Goal: Information Seeking & Learning: Learn about a topic

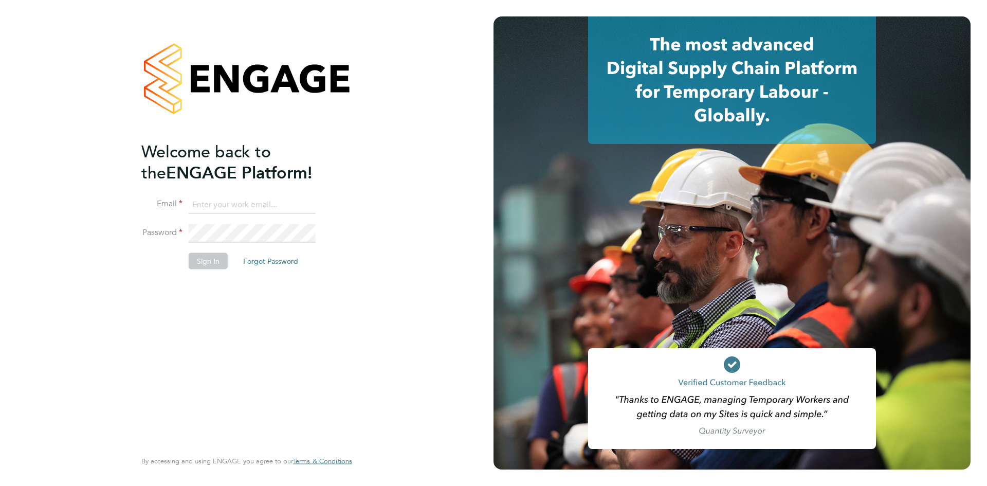
type input "[EMAIL_ADDRESS][DOMAIN_NAME]"
click at [205, 265] on button "Sign In" at bounding box center [208, 260] width 39 height 16
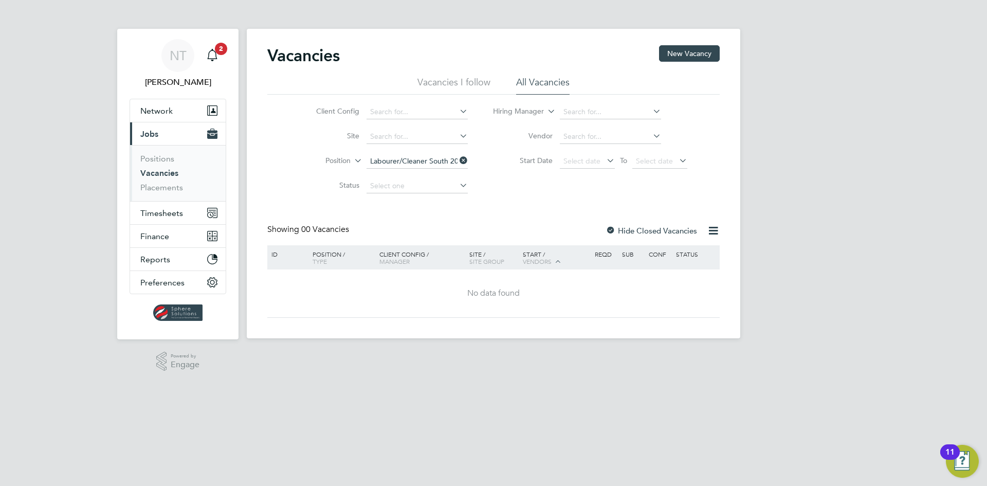
click at [168, 168] on link "Vacancies" at bounding box center [159, 173] width 38 height 10
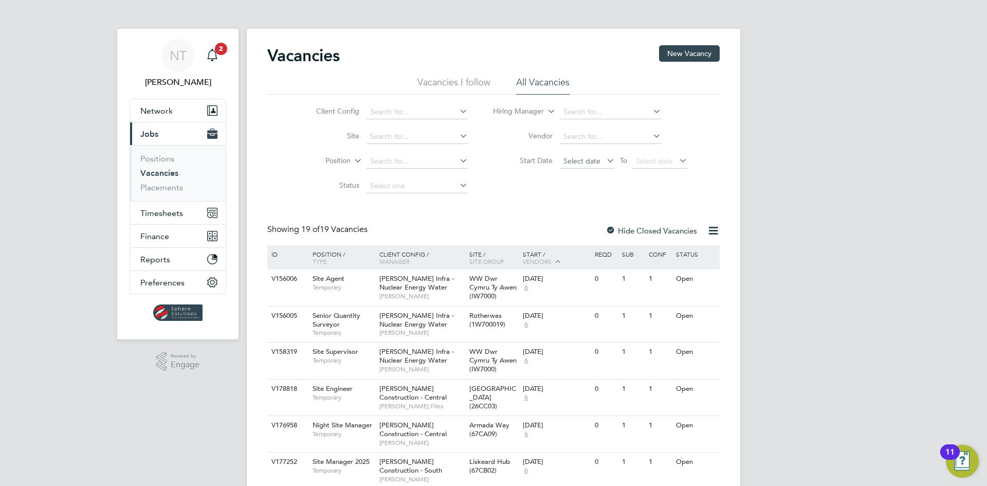
click at [583, 156] on span "Select date" at bounding box center [581, 160] width 37 height 9
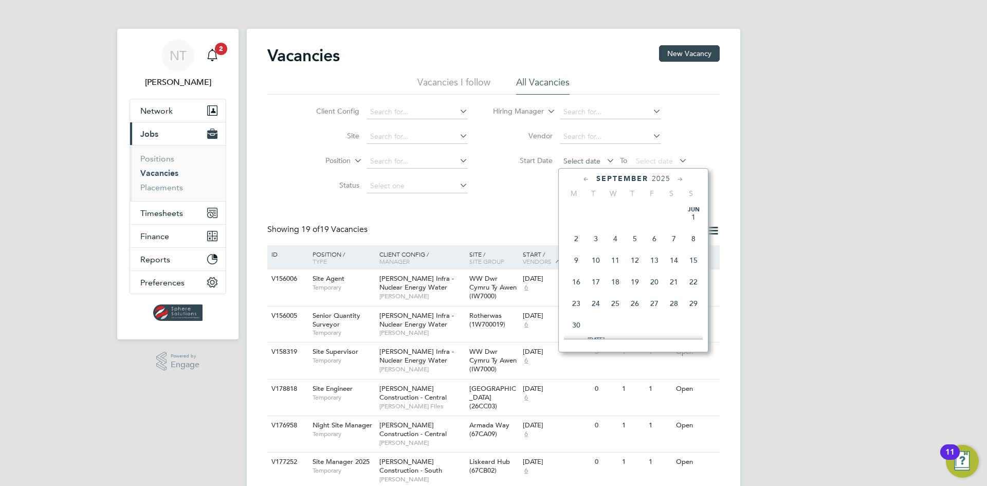
scroll to position [311, 0]
click at [576, 324] on span "22" at bounding box center [576, 317] width 20 height 20
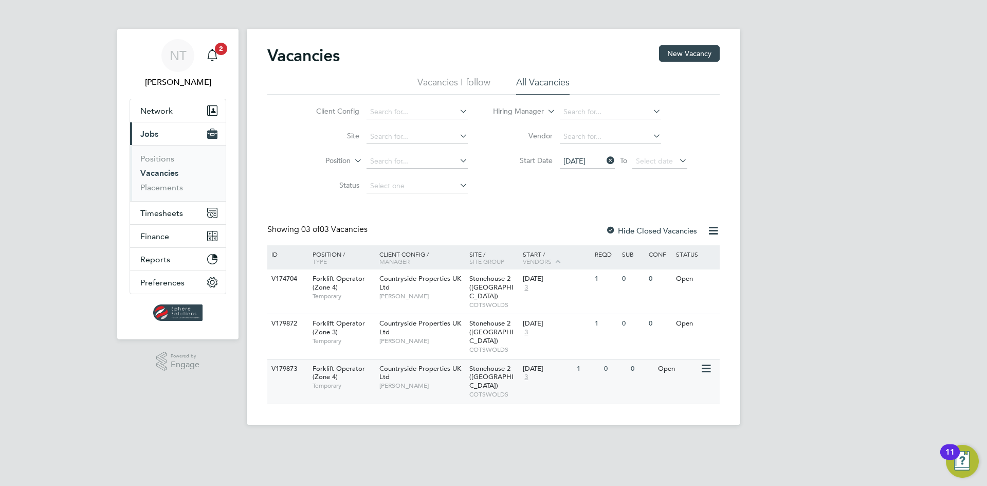
click at [500, 364] on span "Stonehouse 2 (Great Oldbury)" at bounding box center [491, 377] width 44 height 26
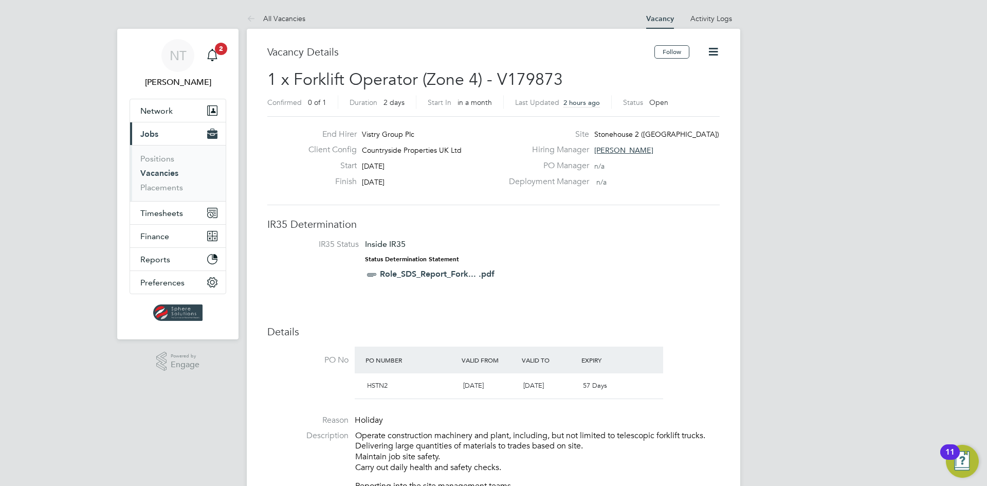
click at [159, 172] on link "Vacancies" at bounding box center [159, 173] width 38 height 10
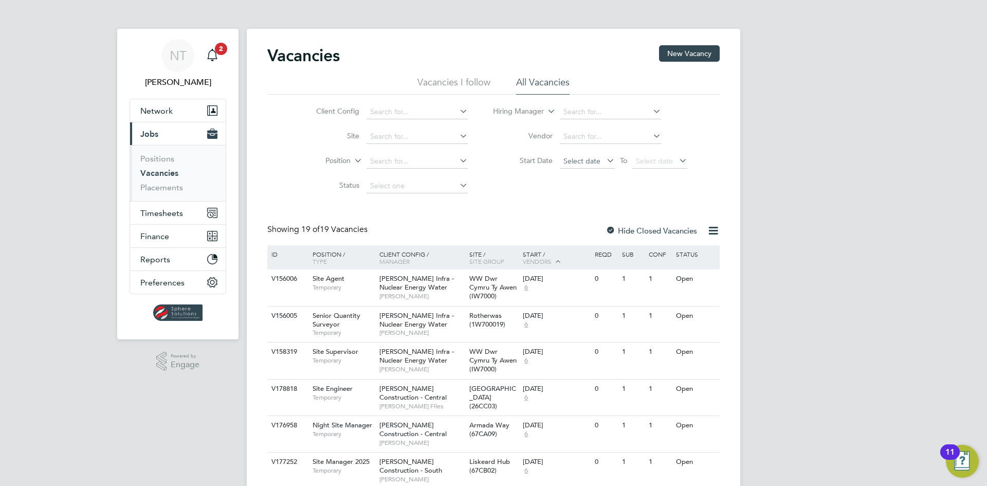
click at [568, 158] on span "Select date" at bounding box center [581, 160] width 37 height 9
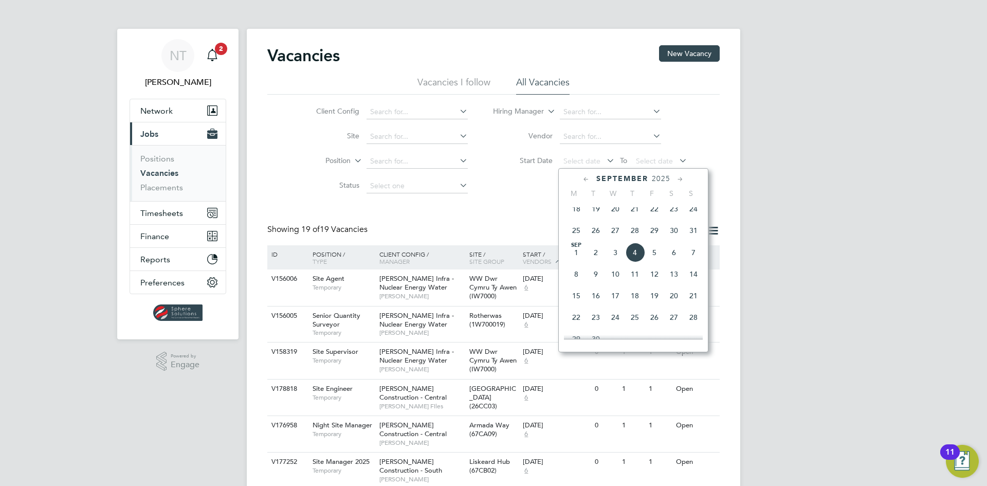
click at [574, 323] on span "22" at bounding box center [576, 317] width 20 height 20
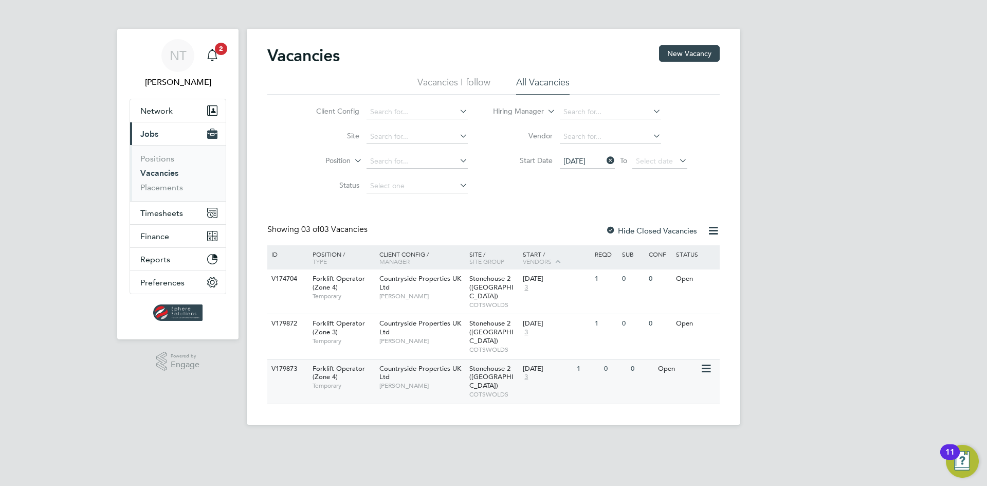
click at [390, 359] on div "Countryside Properties UK Ltd Victor Gheti" at bounding box center [422, 376] width 90 height 35
